Goal: Find specific page/section: Find specific page/section

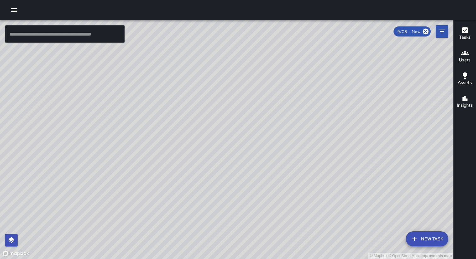
click at [10, 10] on icon "button" at bounding box center [14, 10] width 8 height 8
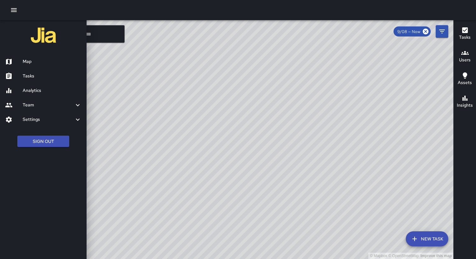
click at [30, 92] on h6 "Analytics" at bounding box center [52, 90] width 59 height 7
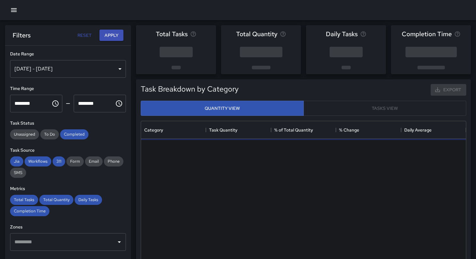
scroll to position [188, 325]
click at [77, 74] on div "Sep 02, 2025 - Sep 08, 2025" at bounding box center [68, 69] width 116 height 18
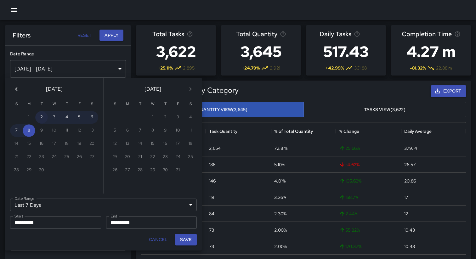
click at [43, 119] on button "2" at bounding box center [41, 117] width 13 height 13
type input "******"
click at [43, 119] on button "2" at bounding box center [41, 117] width 13 height 13
type input "**********"
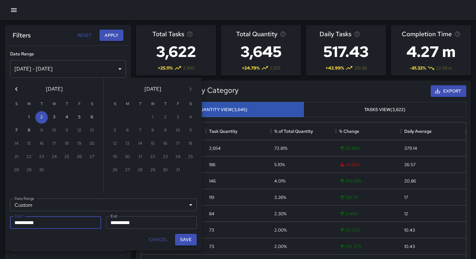
click at [188, 242] on button "Save" at bounding box center [186, 240] width 22 height 12
type input "**********"
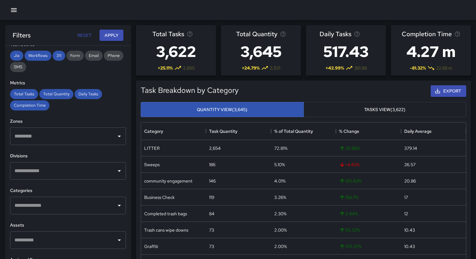
scroll to position [115, 0]
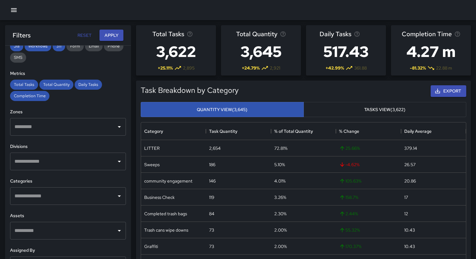
click at [60, 125] on input "text" at bounding box center [63, 127] width 101 height 12
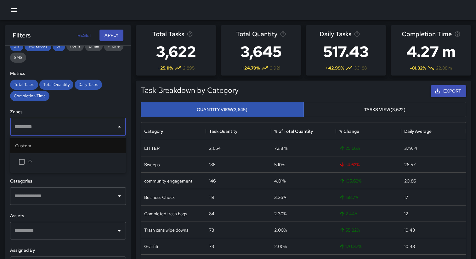
click at [86, 107] on div "**********" at bounding box center [68, 165] width 126 height 239
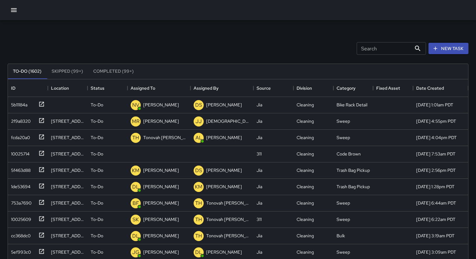
scroll to position [267, 461]
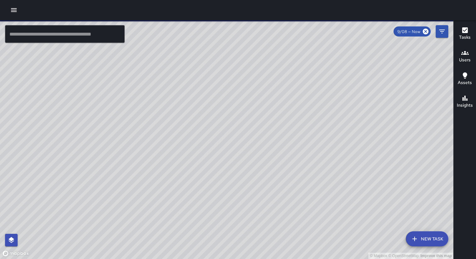
click at [12, 5] on button "button" at bounding box center [14, 10] width 13 height 13
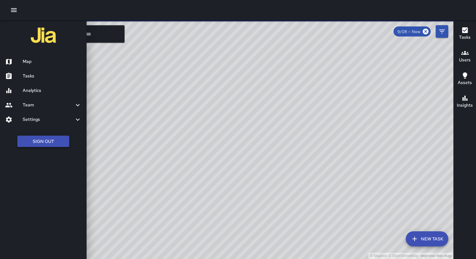
click at [37, 143] on button "Sign Out" at bounding box center [43, 142] width 52 height 12
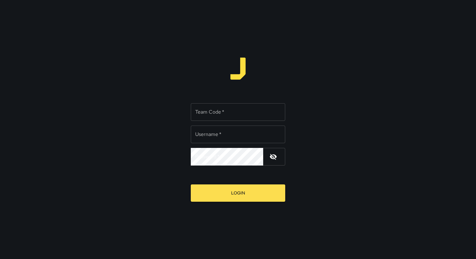
click at [215, 111] on div "Team Code   * Team Code   *" at bounding box center [238, 112] width 95 height 18
type input "*****"
type input "**********"
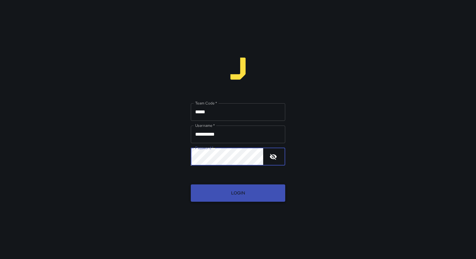
click at [235, 188] on button "Login" at bounding box center [238, 193] width 95 height 17
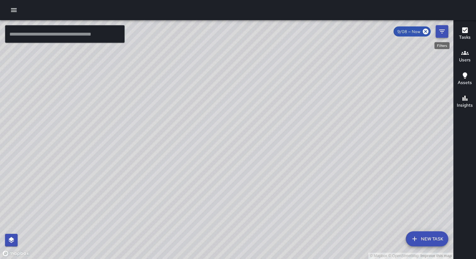
click at [442, 31] on icon "Filters" at bounding box center [443, 32] width 8 height 8
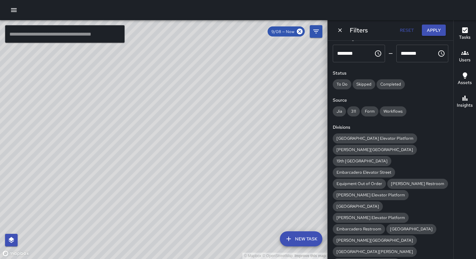
scroll to position [49, 0]
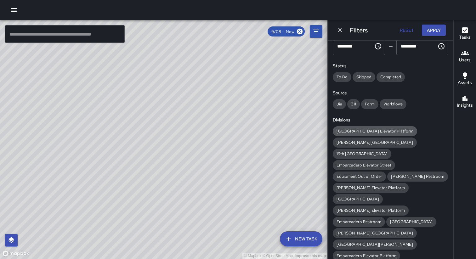
click at [358, 134] on div "[GEOGRAPHIC_DATA] Elevator Platform" at bounding box center [375, 131] width 84 height 10
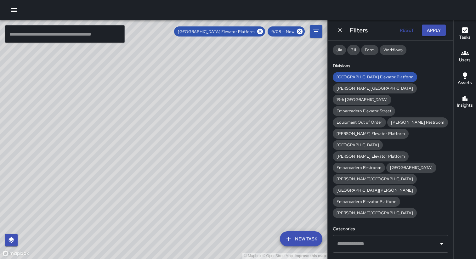
scroll to position [104, 0]
click at [438, 29] on button "Apply" at bounding box center [434, 31] width 24 height 12
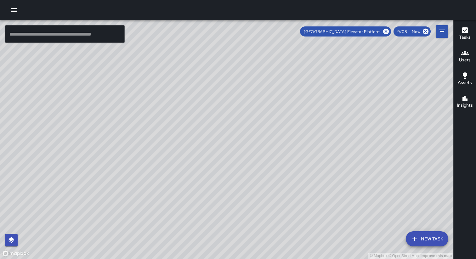
drag, startPoint x: 241, startPoint y: 109, endPoint x: 243, endPoint y: 187, distance: 77.8
click at [243, 187] on div "© Mapbox © OpenStreetMap Improve this map" at bounding box center [227, 139] width 454 height 239
click at [468, 31] on icon "button" at bounding box center [466, 30] width 6 height 6
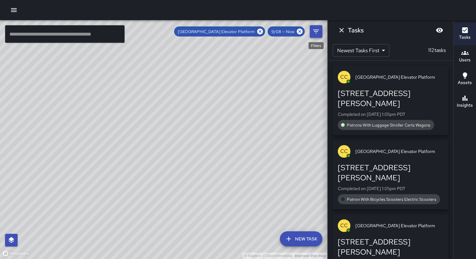
click at [318, 33] on icon "Filters" at bounding box center [317, 32] width 8 height 8
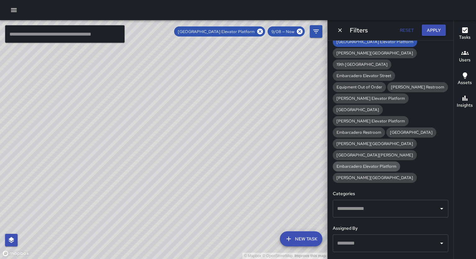
scroll to position [150, 0]
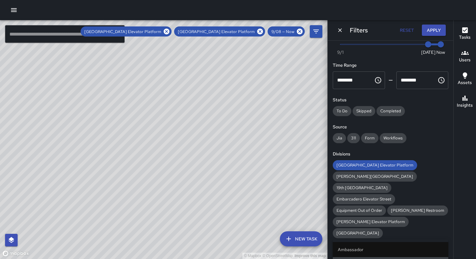
scroll to position [0, 0]
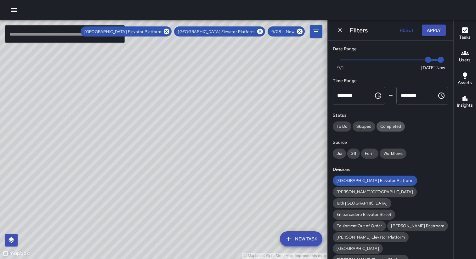
click at [389, 125] on span "Completed" at bounding box center [391, 126] width 28 height 5
click at [434, 29] on button "Apply" at bounding box center [434, 31] width 24 height 12
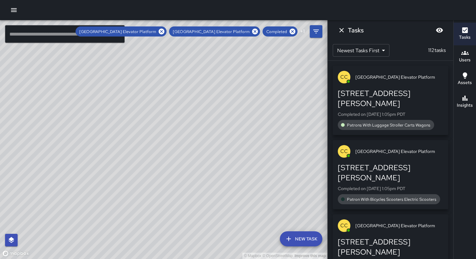
click at [368, 163] on div "[STREET_ADDRESS][PERSON_NAME]" at bounding box center [391, 173] width 106 height 20
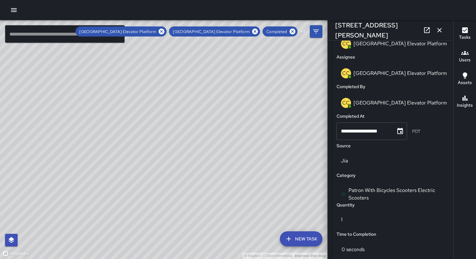
scroll to position [378, 0]
click at [441, 30] on icon "button" at bounding box center [440, 30] width 8 height 8
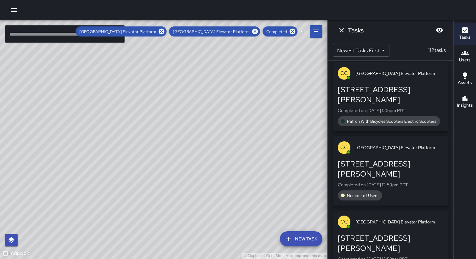
scroll to position [0, 0]
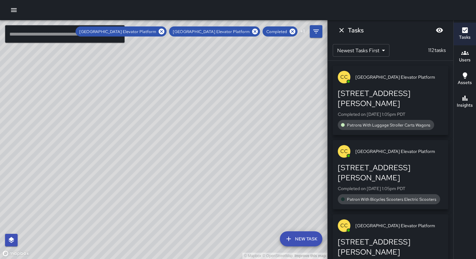
click at [378, 53] on body "© Mapbox © OpenStreetMap Improve this map ​ New Task Civic Center Elevator Plat…" at bounding box center [238, 129] width 476 height 259
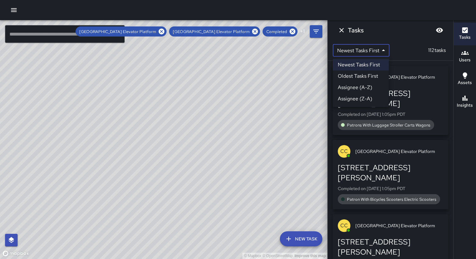
click at [371, 73] on li "Oldest Tasks First" at bounding box center [361, 76] width 56 height 11
type input "*"
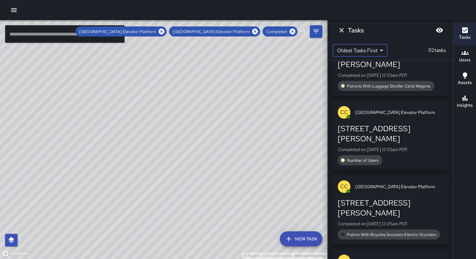
scroll to position [271, 0]
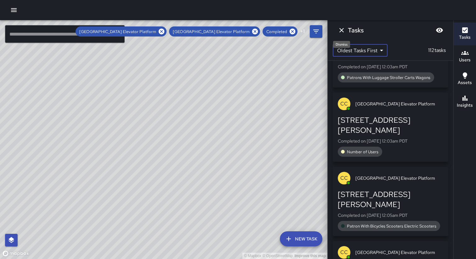
click at [342, 30] on icon "Dismiss" at bounding box center [342, 30] width 4 height 4
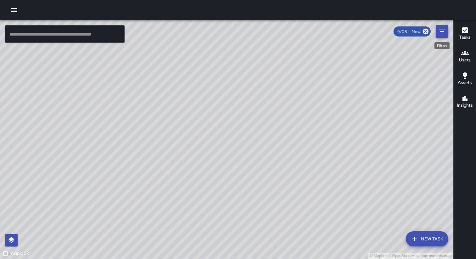
click at [446, 32] on button "Filters" at bounding box center [442, 31] width 13 height 13
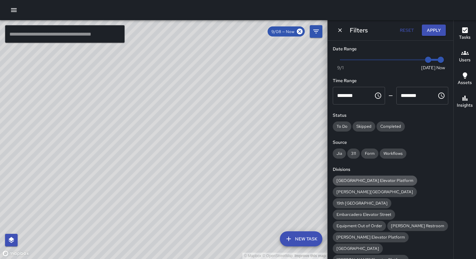
click at [351, 181] on span "[GEOGRAPHIC_DATA] Elevator Platform" at bounding box center [375, 180] width 84 height 5
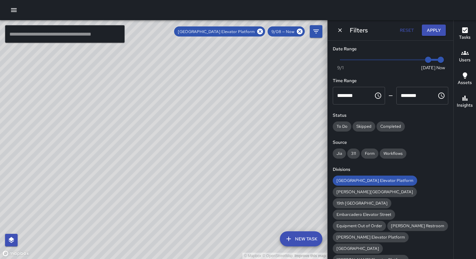
click at [348, 96] on input "********" at bounding box center [351, 96] width 37 height 18
click at [340, 95] on input "********" at bounding box center [351, 96] width 37 height 18
type input "********"
click at [430, 32] on button "Apply" at bounding box center [434, 31] width 24 height 12
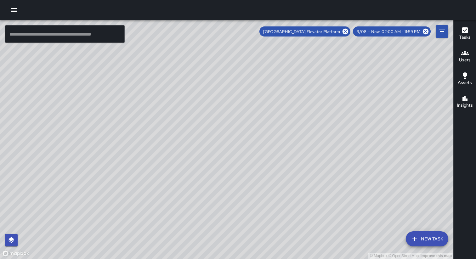
click at [462, 33] on icon "button" at bounding box center [466, 30] width 8 height 8
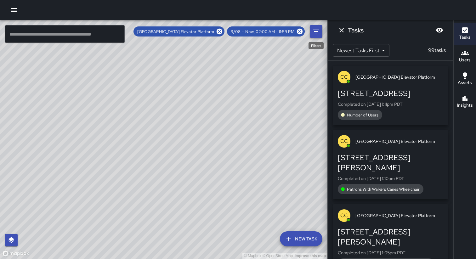
click at [319, 33] on icon "Filters" at bounding box center [317, 32] width 8 height 8
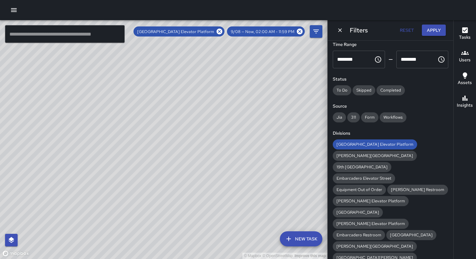
scroll to position [13, 0]
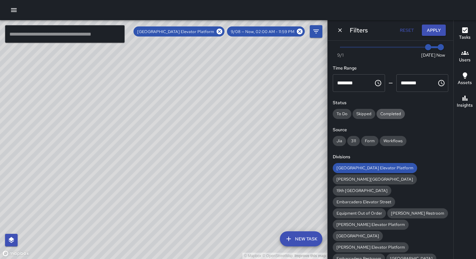
click at [387, 114] on span "Completed" at bounding box center [391, 113] width 28 height 5
click at [432, 29] on button "Apply" at bounding box center [434, 31] width 24 height 12
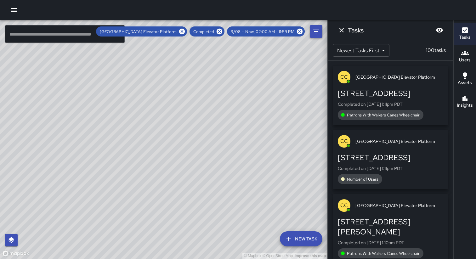
click at [318, 33] on icon "Filters" at bounding box center [317, 32] width 8 height 8
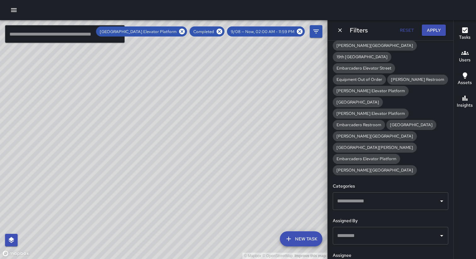
scroll to position [150, 0]
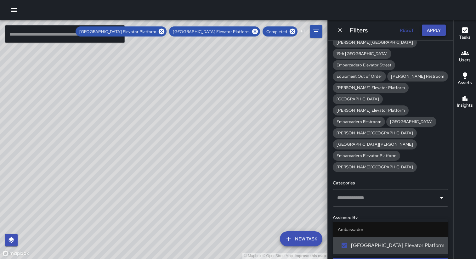
click at [431, 31] on button "Apply" at bounding box center [434, 31] width 24 height 12
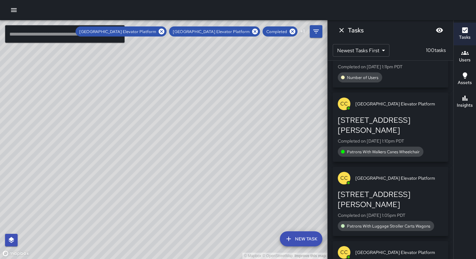
scroll to position [0, 0]
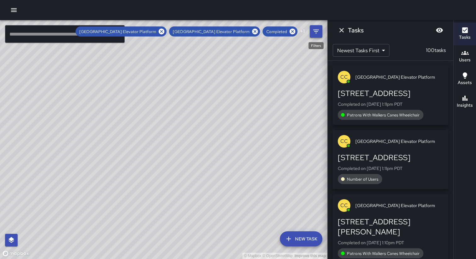
click at [315, 32] on icon "Filters" at bounding box center [317, 32] width 8 height 8
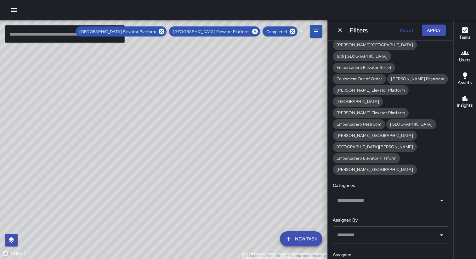
scroll to position [150, 0]
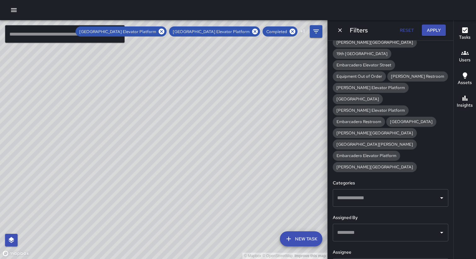
click at [405, 192] on input "text" at bounding box center [386, 198] width 101 height 12
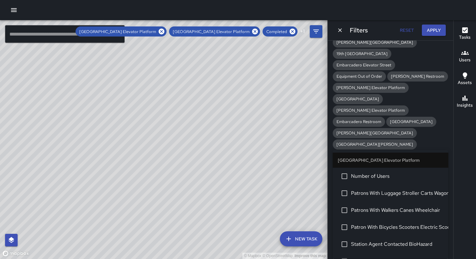
click at [405, 192] on input "text" at bounding box center [386, 198] width 101 height 12
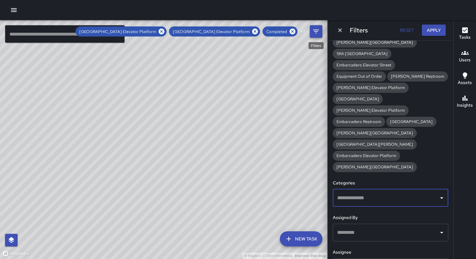
click at [312, 33] on button "Filters" at bounding box center [316, 31] width 13 height 13
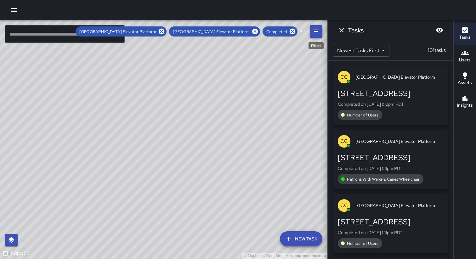
click at [318, 33] on icon "Filters" at bounding box center [317, 32] width 8 height 8
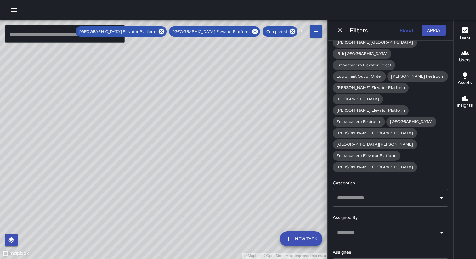
scroll to position [0, 0]
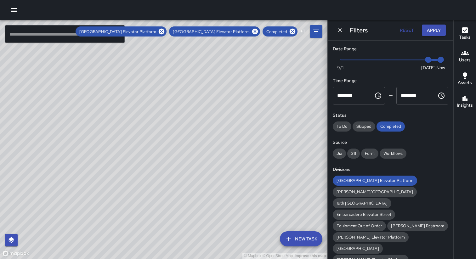
click at [403, 98] on input "********" at bounding box center [415, 96] width 37 height 18
type input "********"
click at [428, 29] on button "Apply" at bounding box center [434, 31] width 24 height 12
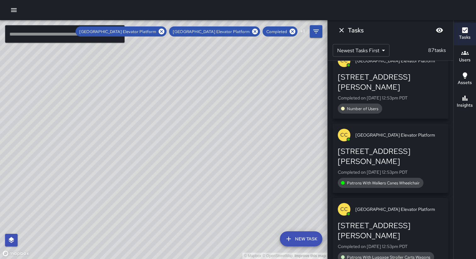
scroll to position [22, 0]
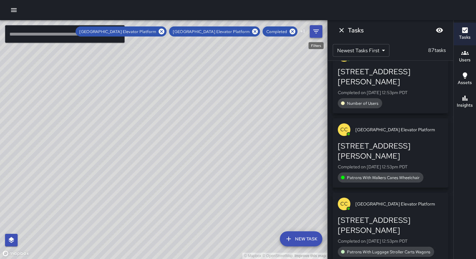
click at [315, 33] on icon "Filters" at bounding box center [317, 32] width 8 height 8
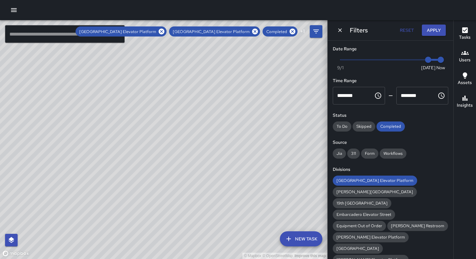
click at [342, 95] on input "********" at bounding box center [351, 96] width 37 height 18
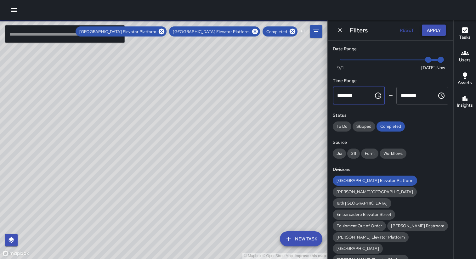
type input "********"
click at [432, 32] on button "Apply" at bounding box center [434, 31] width 24 height 12
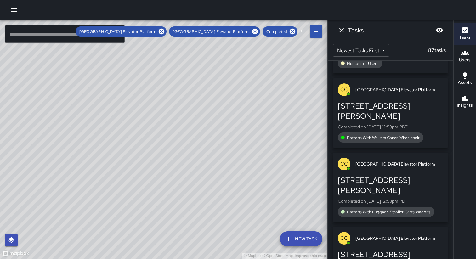
scroll to position [0, 0]
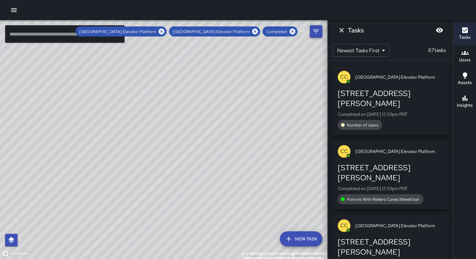
click at [316, 37] on button "Filters" at bounding box center [316, 31] width 13 height 13
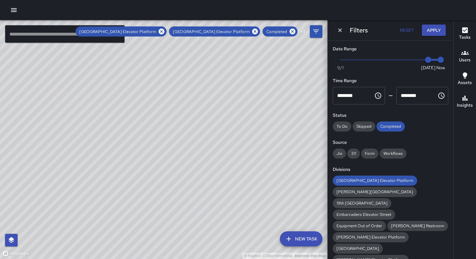
click at [409, 94] on input "********" at bounding box center [415, 96] width 37 height 18
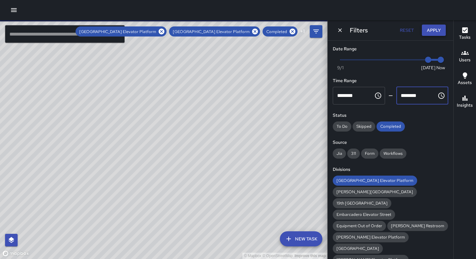
click at [430, 31] on button "Apply" at bounding box center [434, 31] width 24 height 12
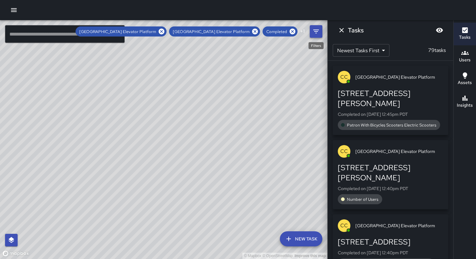
click at [316, 32] on icon "Filters" at bounding box center [317, 32] width 8 height 8
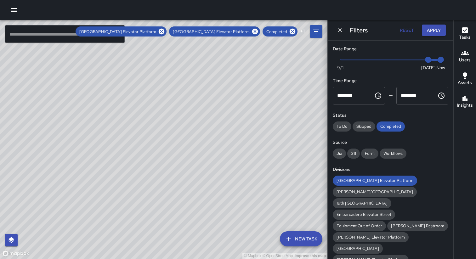
click at [407, 97] on input "********" at bounding box center [415, 96] width 37 height 18
type input "********"
click at [430, 29] on button "Apply" at bounding box center [434, 31] width 24 height 12
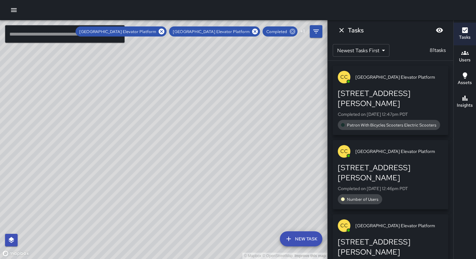
click at [293, 31] on icon at bounding box center [293, 32] width 6 height 6
click at [127, 32] on icon at bounding box center [125, 32] width 6 height 6
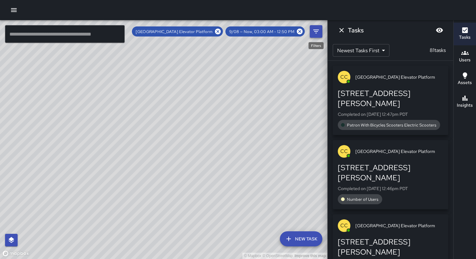
click at [315, 32] on icon "Filters" at bounding box center [317, 32] width 8 height 8
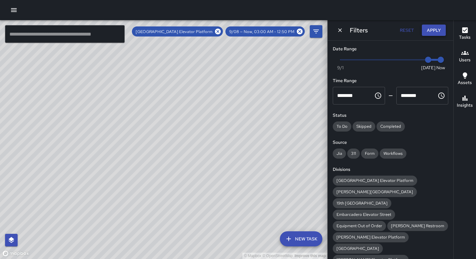
click at [436, 31] on button "Apply" at bounding box center [434, 31] width 24 height 12
